Goal: Navigation & Orientation: Find specific page/section

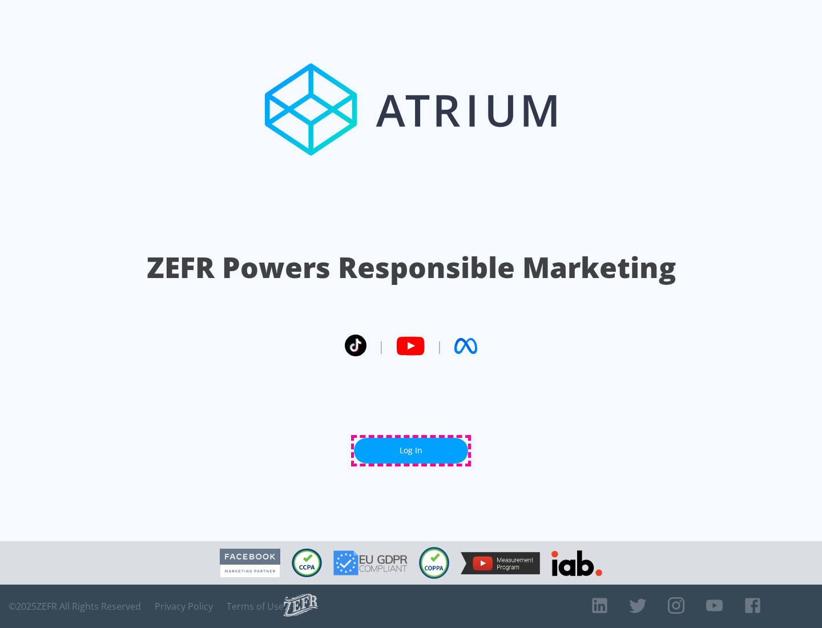
click at [411, 450] on link "Log In" at bounding box center [411, 451] width 114 height 26
